Goal: Connect with others: Connect with others

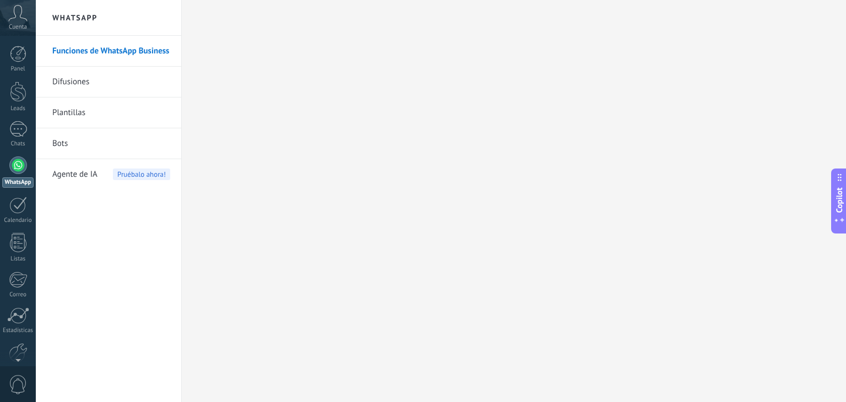
scroll to position [16, 0]
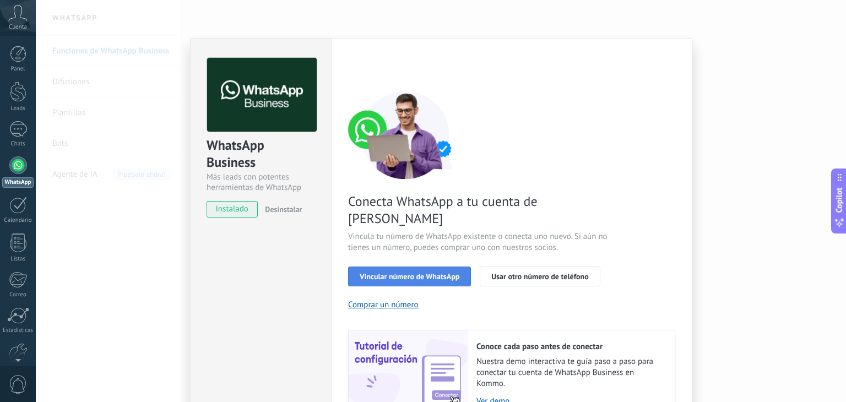
click at [373, 273] on span "Vincular número de WhatsApp" at bounding box center [410, 277] width 100 height 8
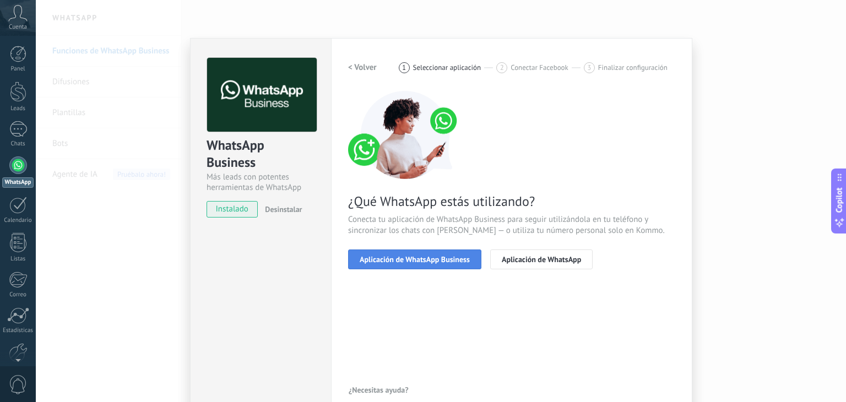
click at [392, 262] on span "Aplicación de WhatsApp Business" at bounding box center [415, 259] width 110 height 8
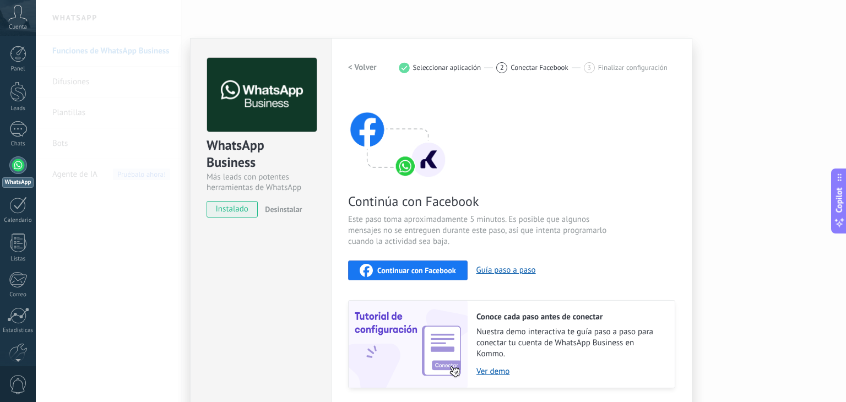
click at [415, 271] on span "Continuar con Facebook" at bounding box center [416, 271] width 79 height 8
